Goal: Information Seeking & Learning: Learn about a topic

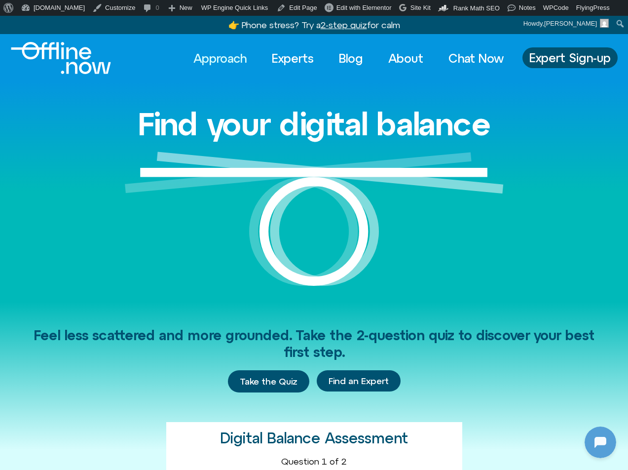
scroll to position [131, 0]
click at [289, 62] on link "Experts" at bounding box center [293, 58] width 60 height 22
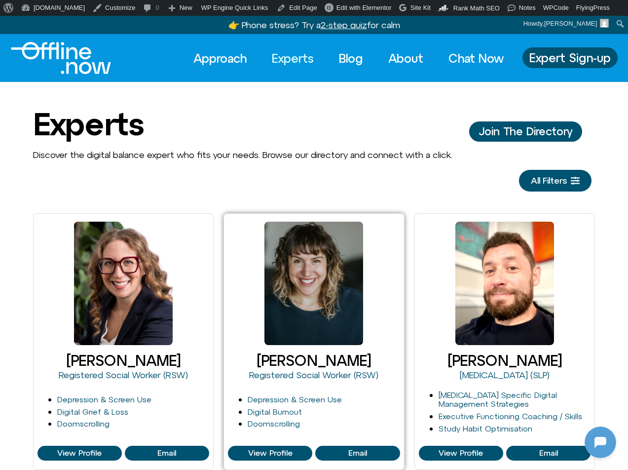
scroll to position [131, 0]
click at [281, 451] on span "View Profile" at bounding box center [270, 453] width 44 height 9
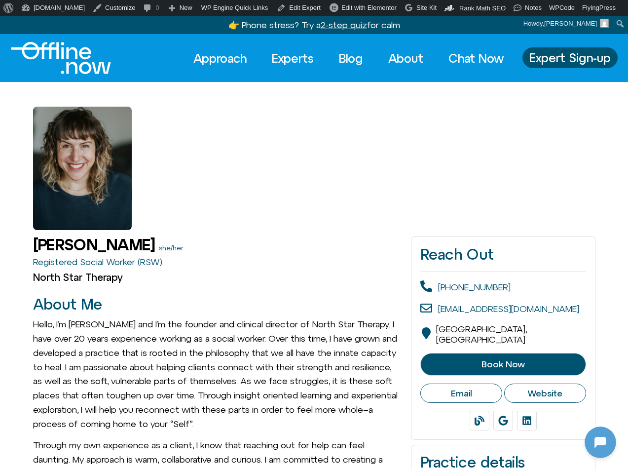
scroll to position [131, 0]
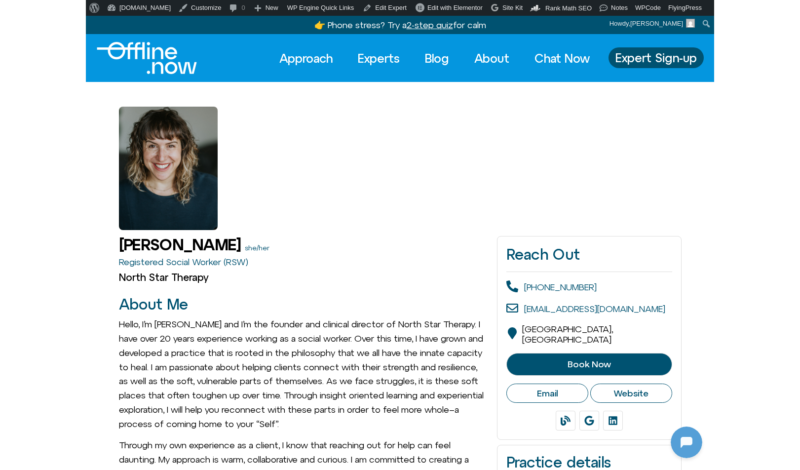
scroll to position [131, 0]
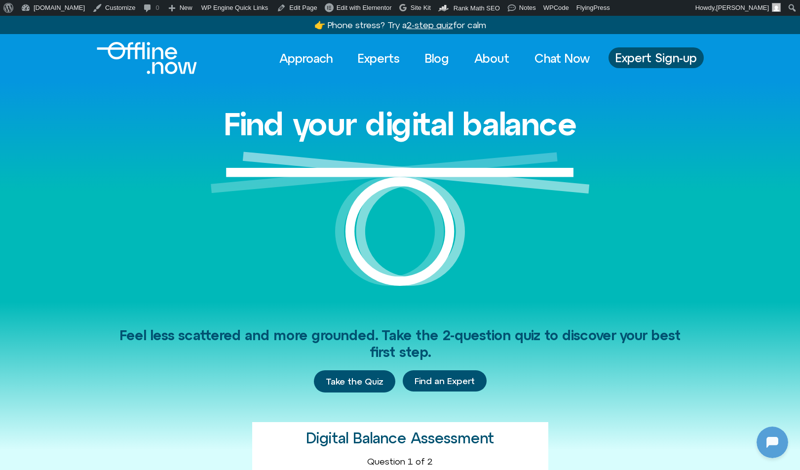
scroll to position [131, 0]
click at [366, 58] on link "Experts" at bounding box center [379, 58] width 60 height 22
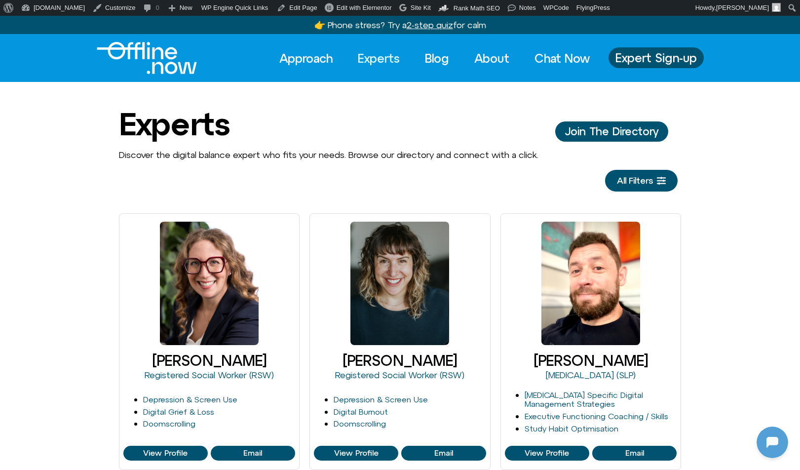
scroll to position [131, 0]
click at [439, 55] on link "Blog" at bounding box center [437, 58] width 42 height 22
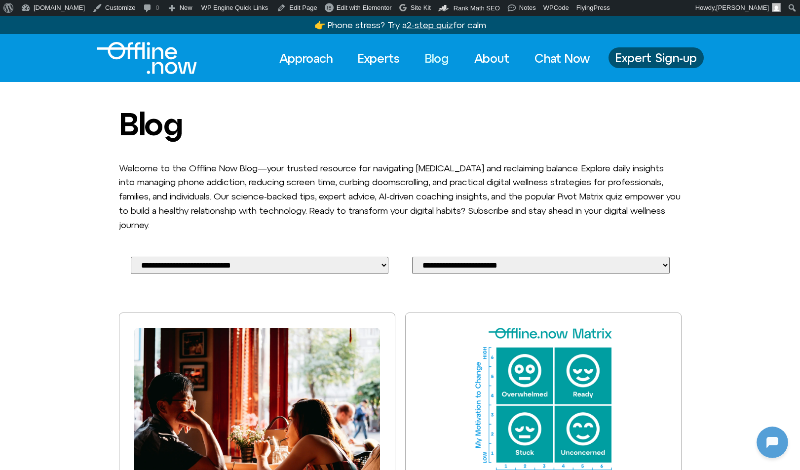
scroll to position [131, 0]
click at [307, 57] on link "Approach" at bounding box center [305, 58] width 71 height 22
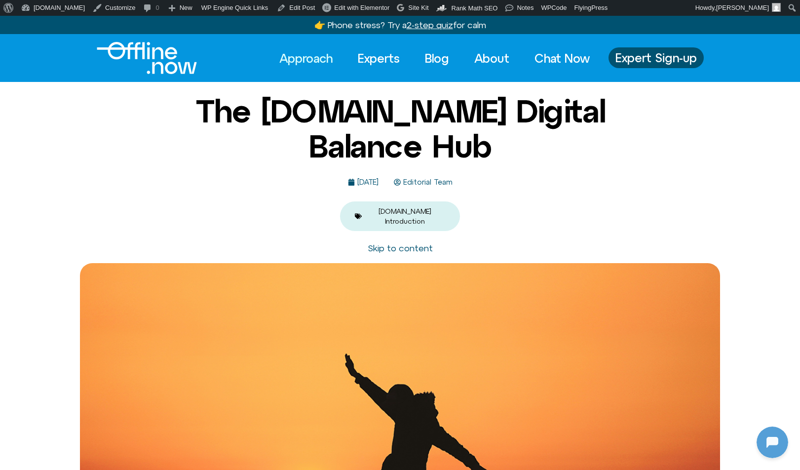
scroll to position [131, 0]
click at [640, 65] on link "Expert Sign-up" at bounding box center [655, 57] width 95 height 21
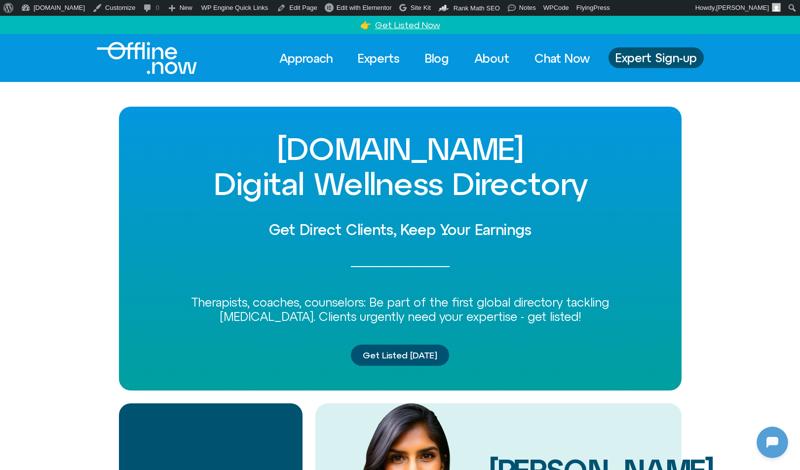
scroll to position [131, 0]
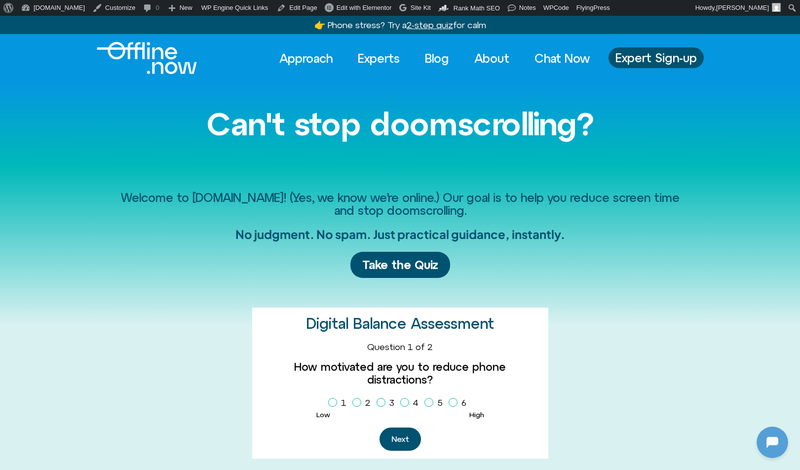
click at [433, 25] on u "2-step quiz" at bounding box center [430, 25] width 46 height 10
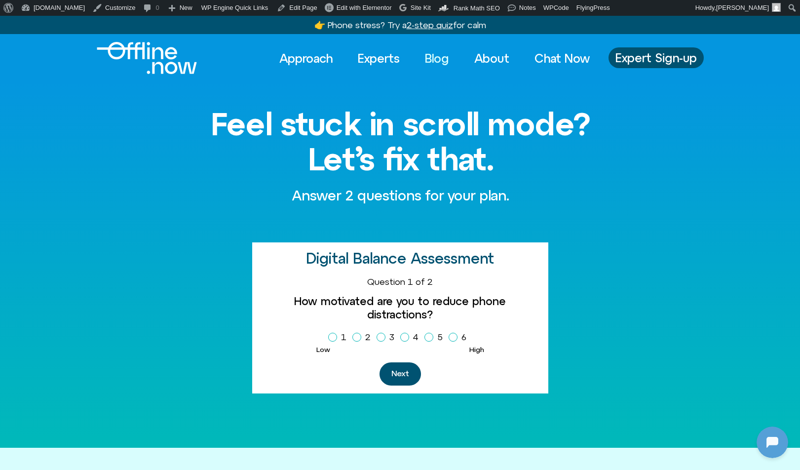
click at [439, 59] on link "Blog" at bounding box center [437, 58] width 42 height 22
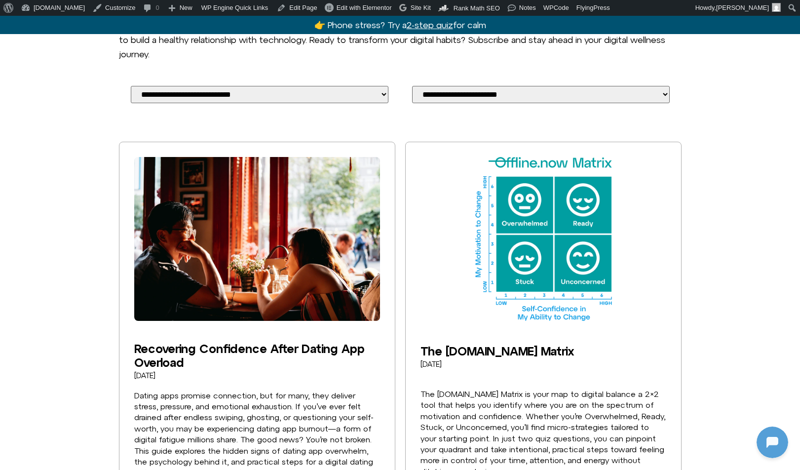
scroll to position [262, 0]
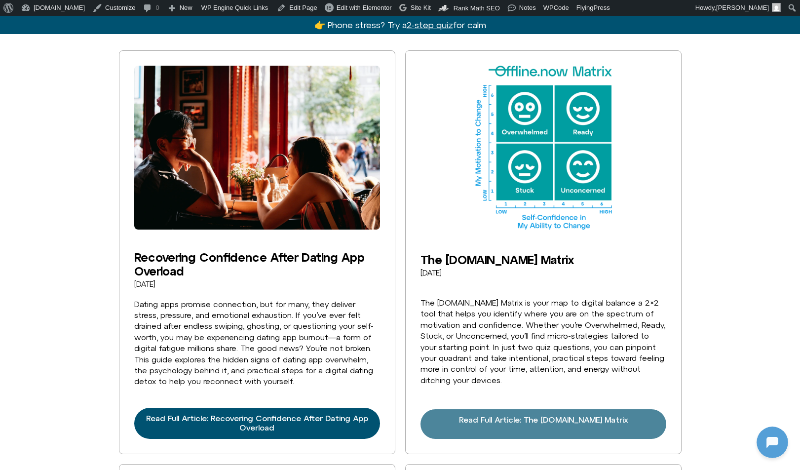
click at [497, 415] on span "Read Full Article: The Offline.now Matrix" at bounding box center [543, 419] width 169 height 9
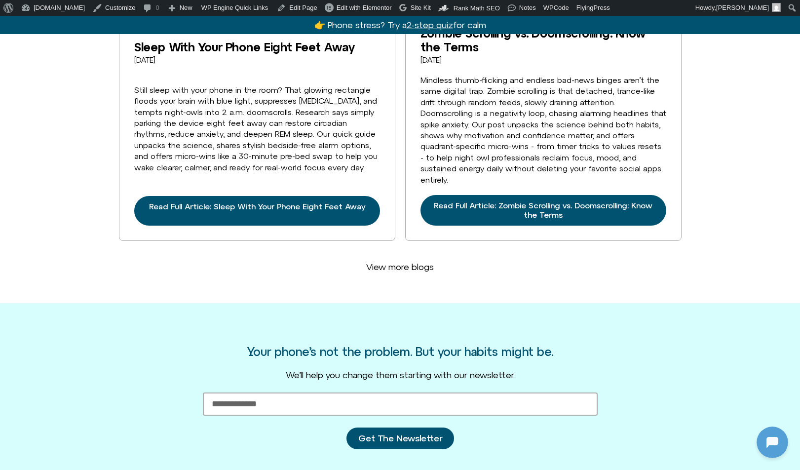
scroll to position [2557, 0]
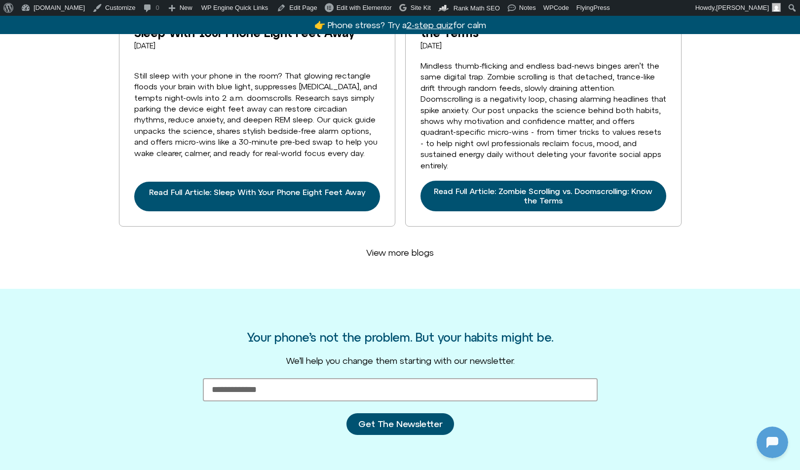
click at [393, 247] on span "View more blogs" at bounding box center [400, 252] width 68 height 11
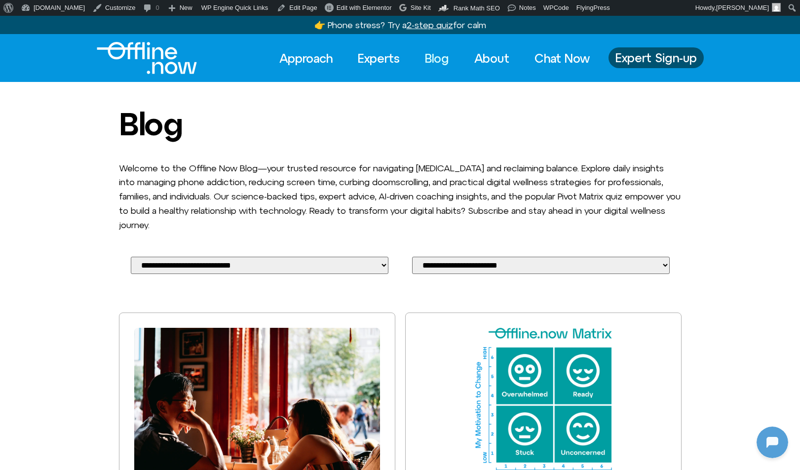
scroll to position [0, 0]
click at [381, 61] on link "Experts" at bounding box center [379, 58] width 60 height 22
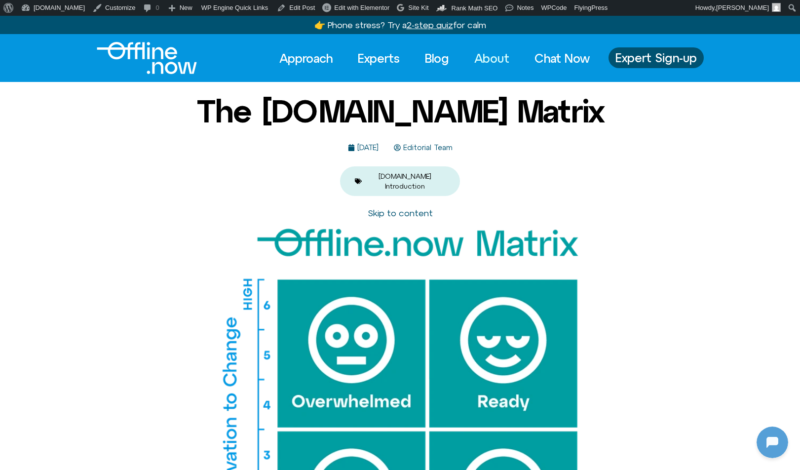
click at [488, 61] on link "About" at bounding box center [491, 58] width 53 height 22
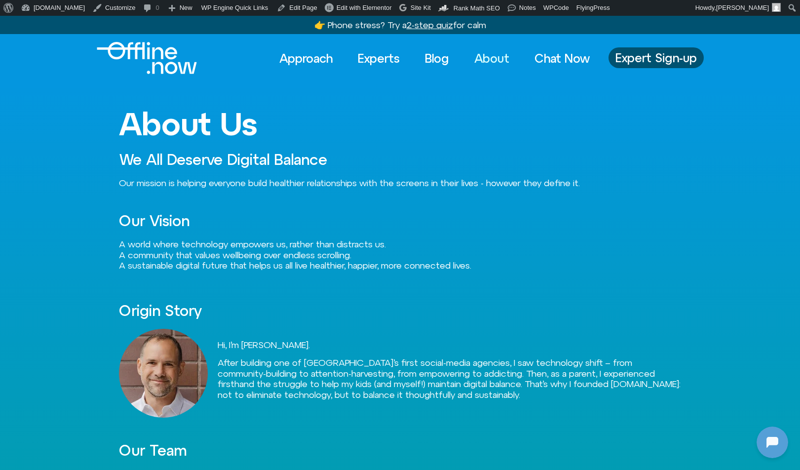
scroll to position [131, 0]
click at [653, 58] on span "Expert Sign-up" at bounding box center [655, 57] width 81 height 13
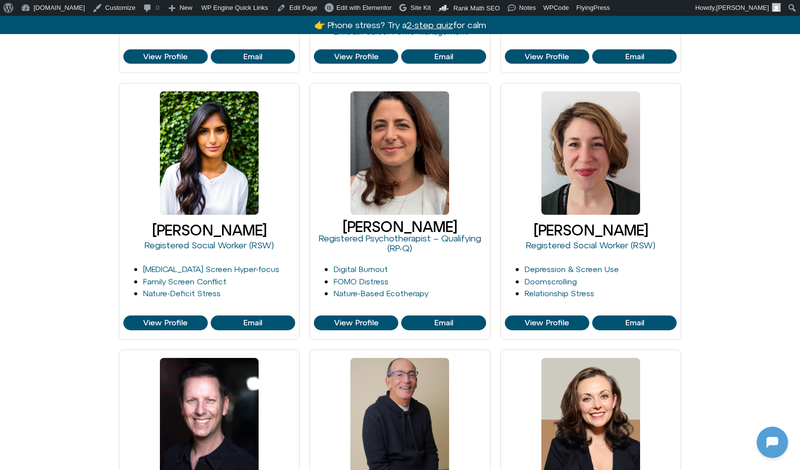
scroll to position [647, 0]
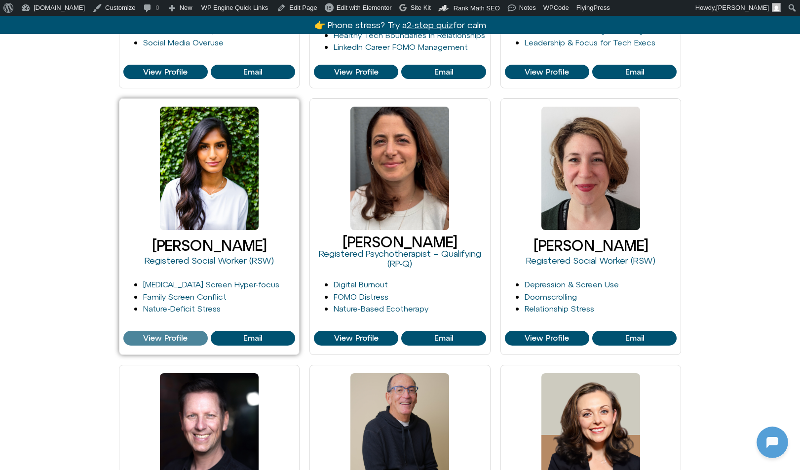
click at [176, 334] on span "View Profile" at bounding box center [165, 338] width 44 height 9
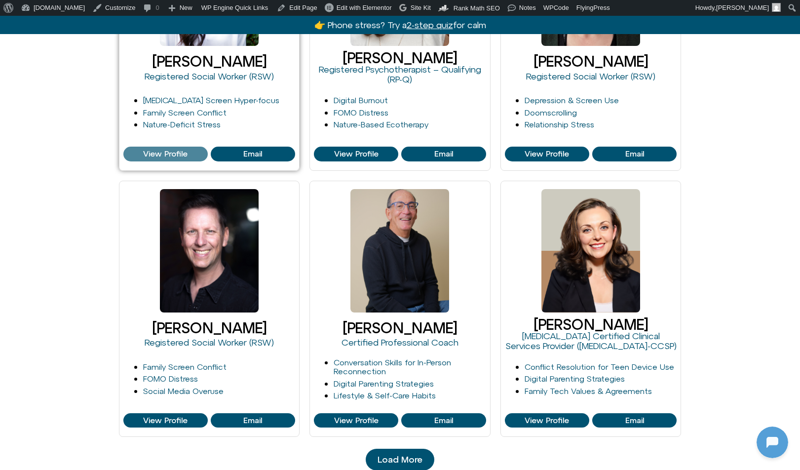
scroll to position [854, 0]
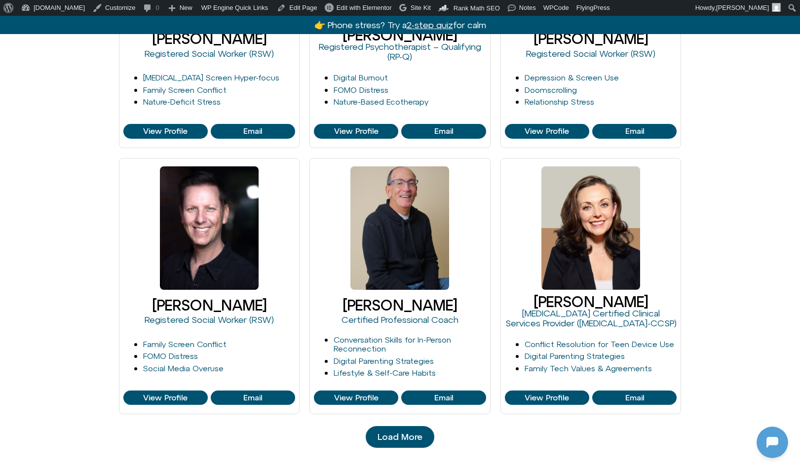
click at [391, 438] on span "Load More" at bounding box center [399, 437] width 45 height 10
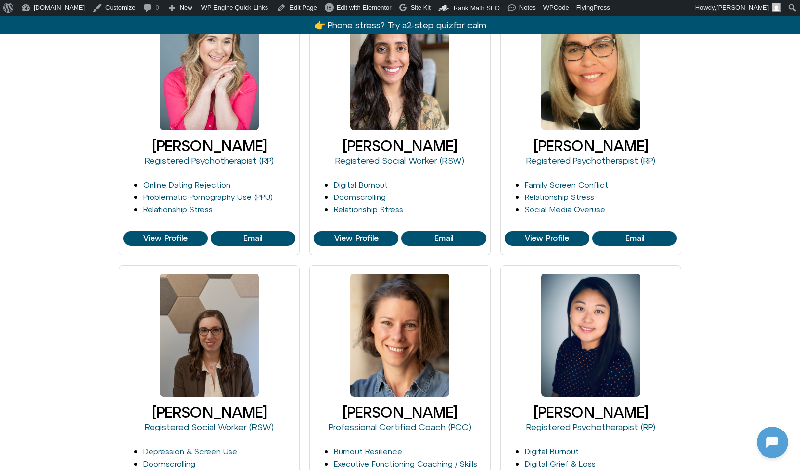
scroll to position [1285, 0]
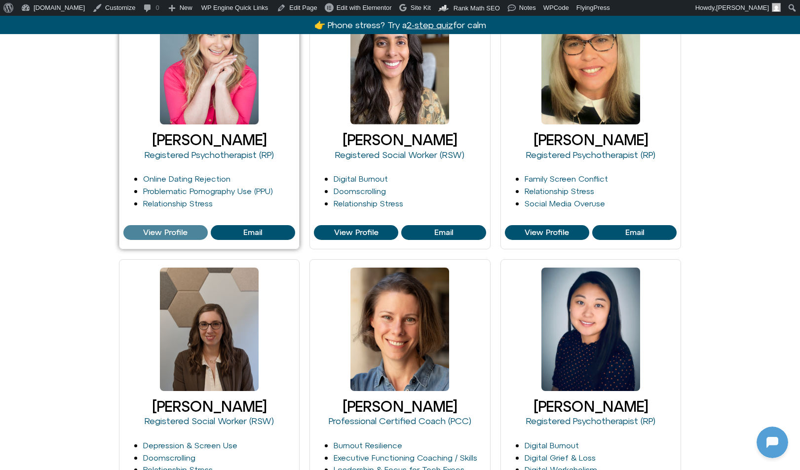
click at [166, 234] on span "View Profile" at bounding box center [165, 232] width 44 height 9
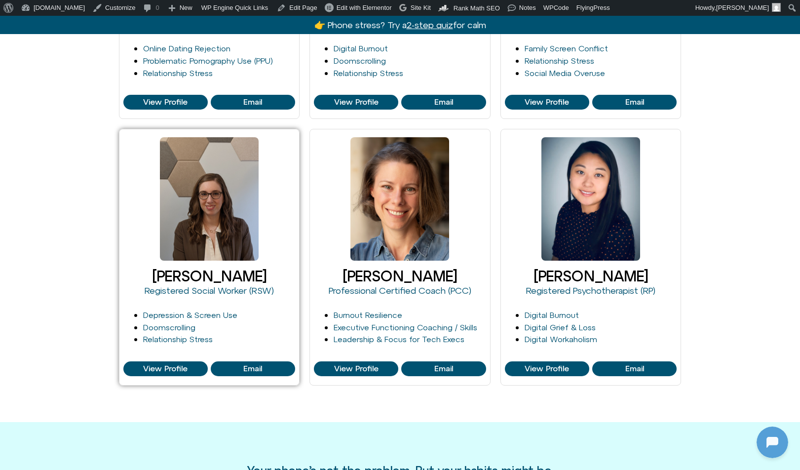
scroll to position [1428, 0]
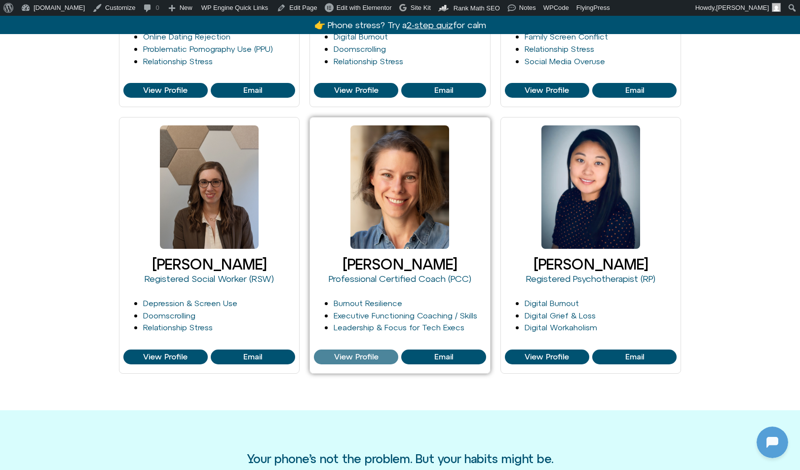
click at [361, 356] on span "View Profile" at bounding box center [356, 356] width 44 height 9
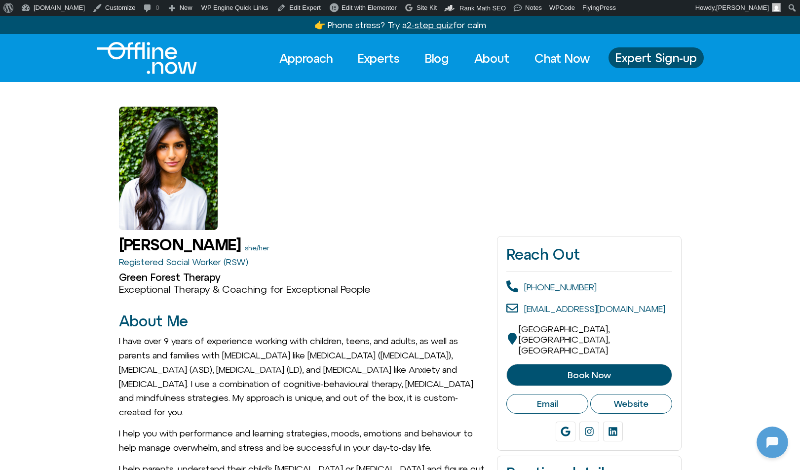
scroll to position [131, 0]
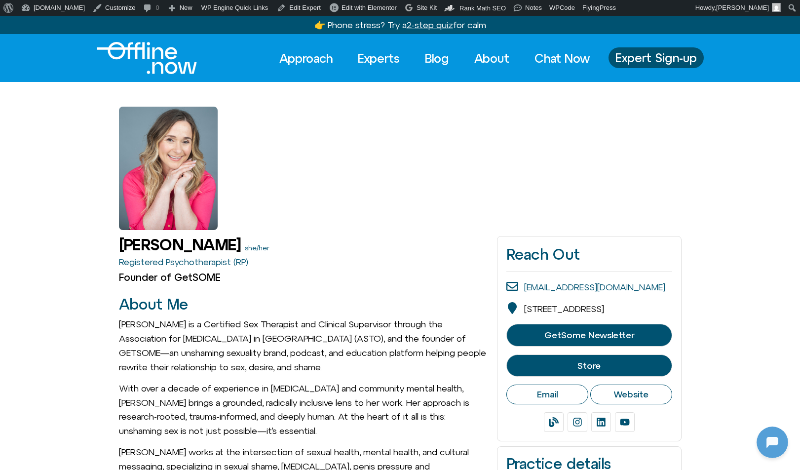
scroll to position [131, 0]
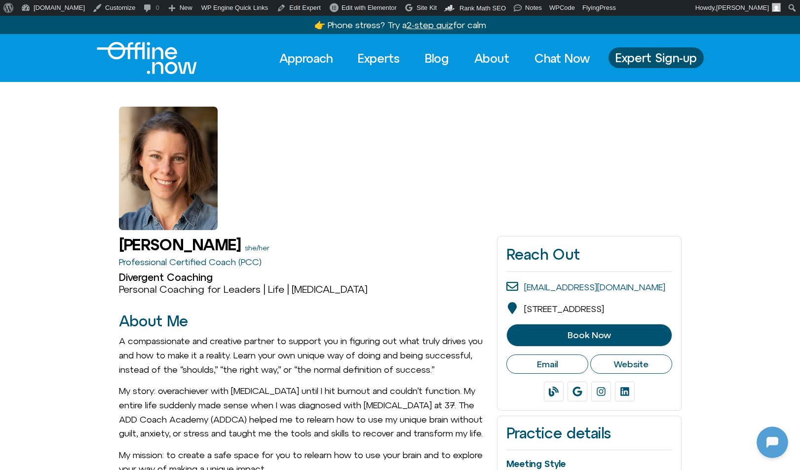
scroll to position [131, 0]
click at [145, 54] on img "Logo" at bounding box center [147, 58] width 100 height 32
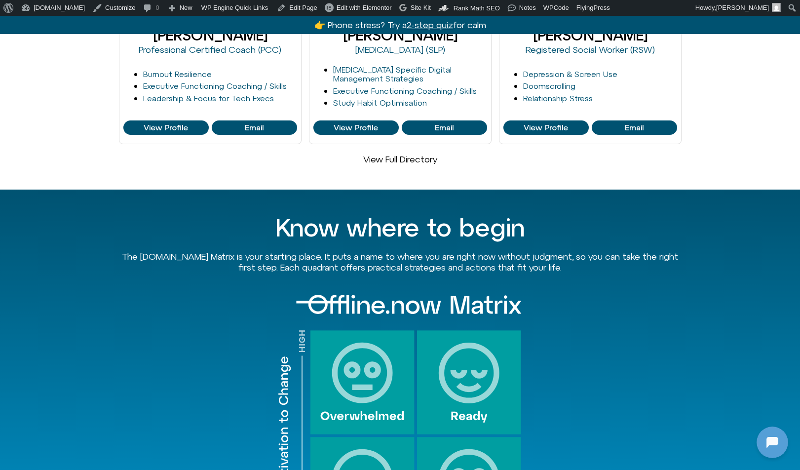
scroll to position [682, 0]
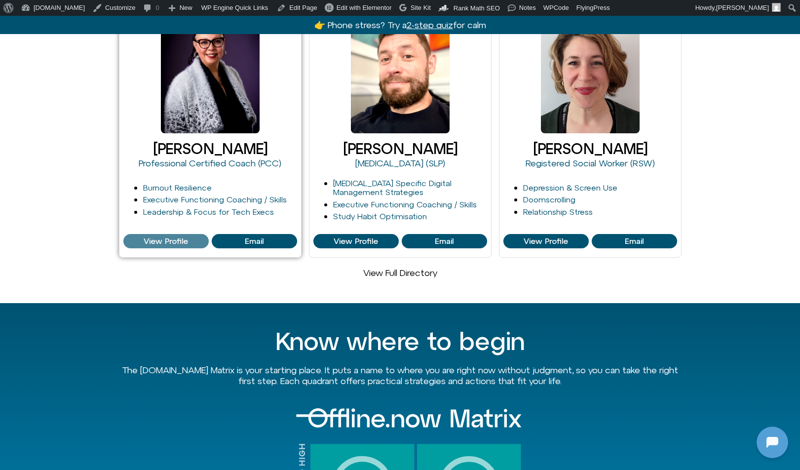
click at [162, 237] on span "View Profile" at bounding box center [166, 241] width 44 height 9
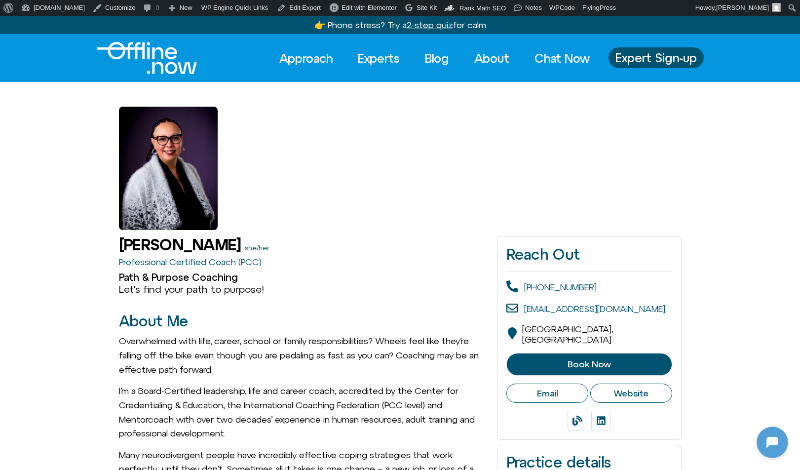
scroll to position [131, 0]
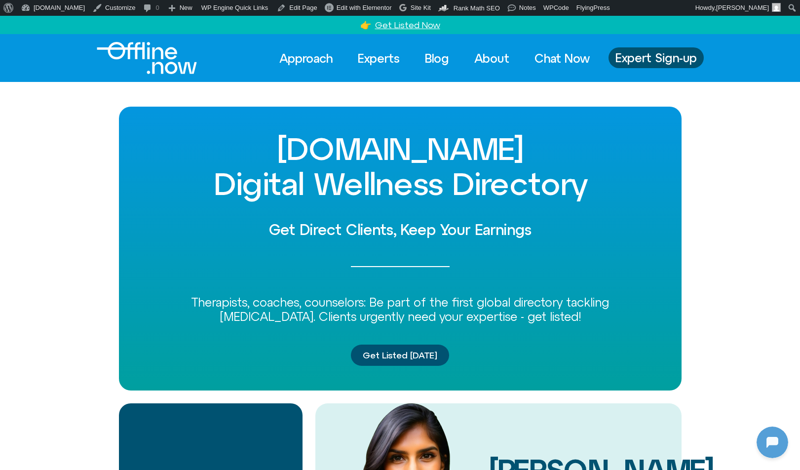
scroll to position [131, 0]
